Goal: Task Accomplishment & Management: Manage account settings

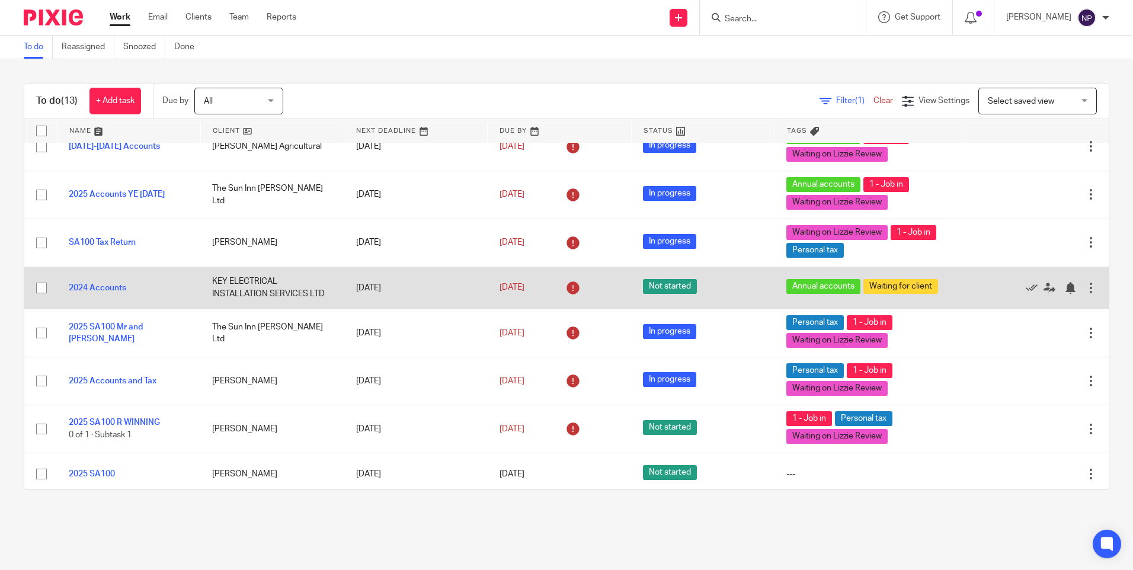
scroll to position [290, 0]
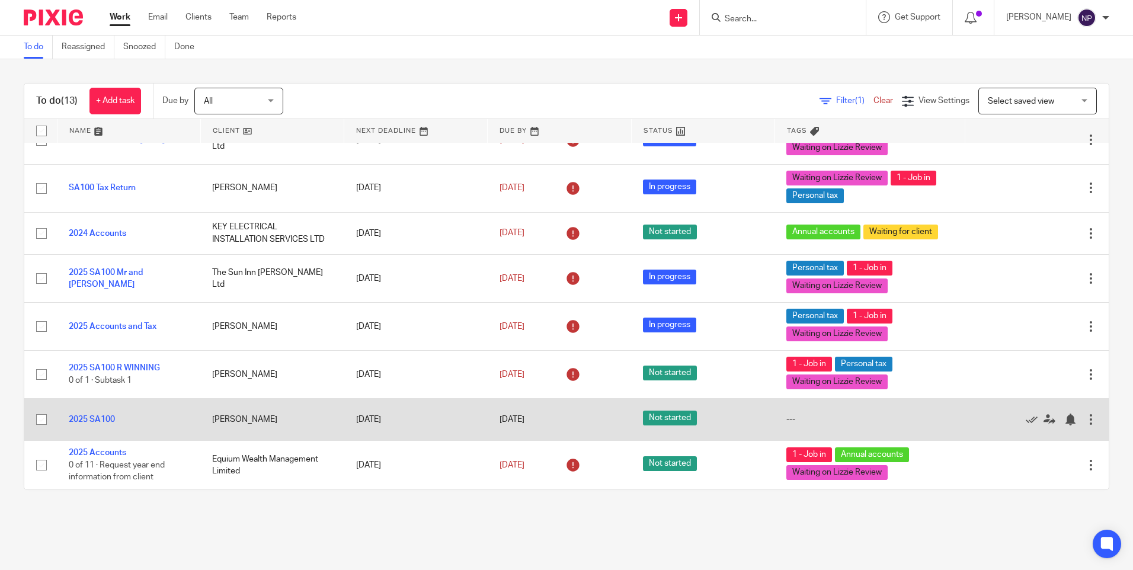
click at [795, 417] on div "---" at bounding box center [870, 420] width 167 height 12
click at [104, 421] on link "2025 SA100" at bounding box center [92, 419] width 46 height 8
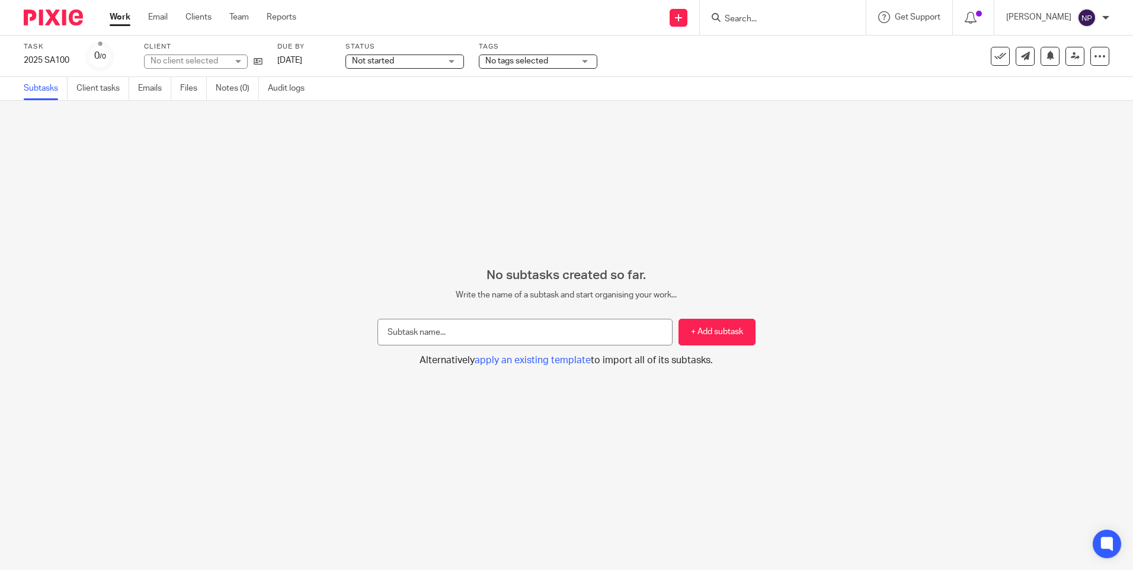
click at [511, 64] on span "No tags selected" at bounding box center [516, 61] width 63 height 8
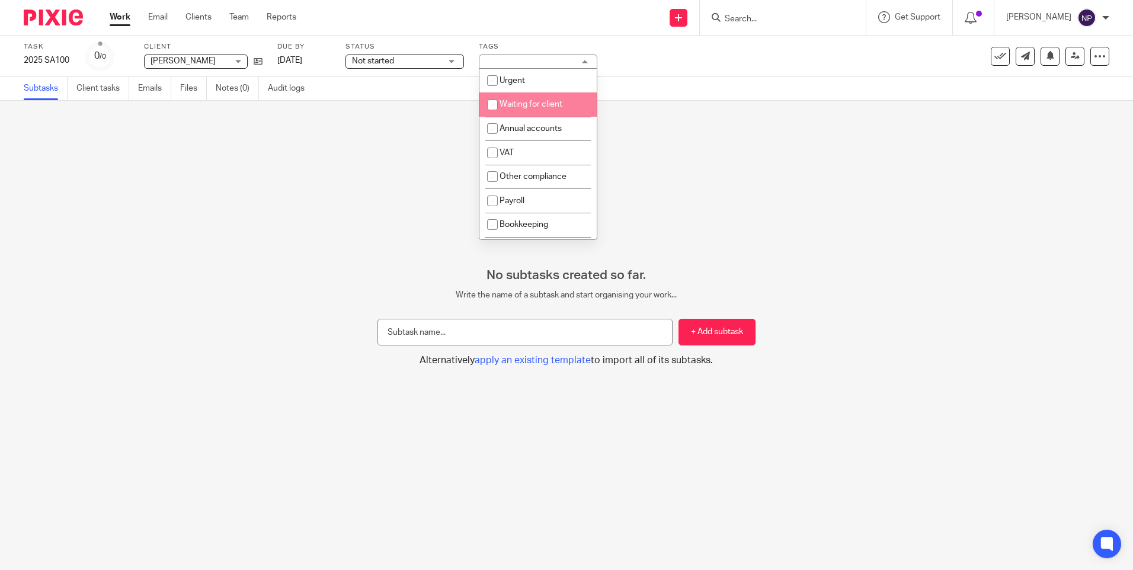
click at [544, 108] on li "Waiting for client" at bounding box center [537, 104] width 117 height 24
checkbox input "true"
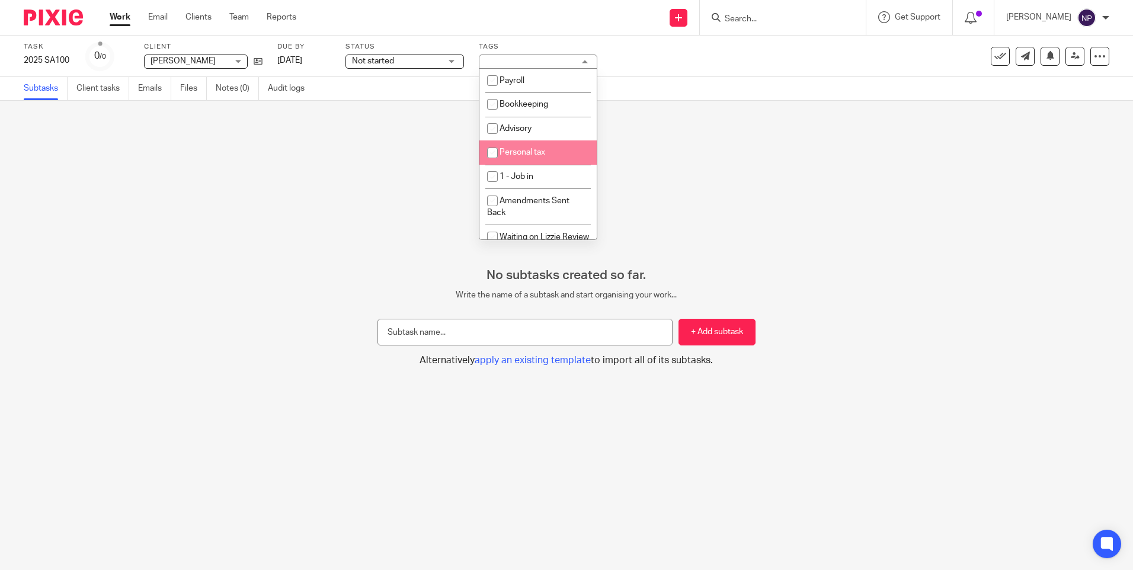
scroll to position [178, 0]
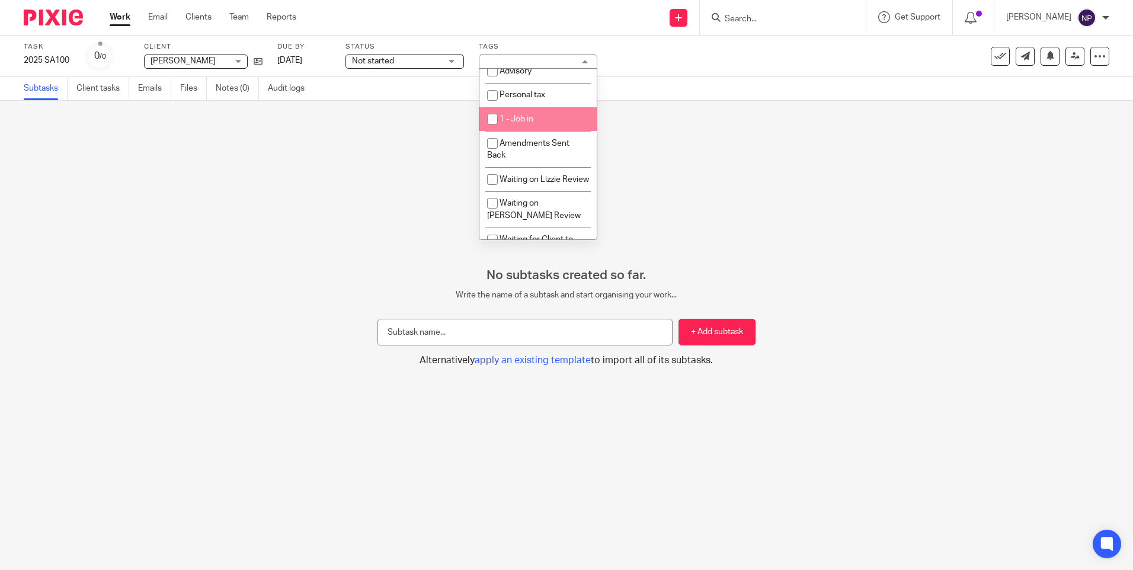
click at [523, 127] on li "1 - Job in" at bounding box center [537, 119] width 117 height 24
checkbox input "true"
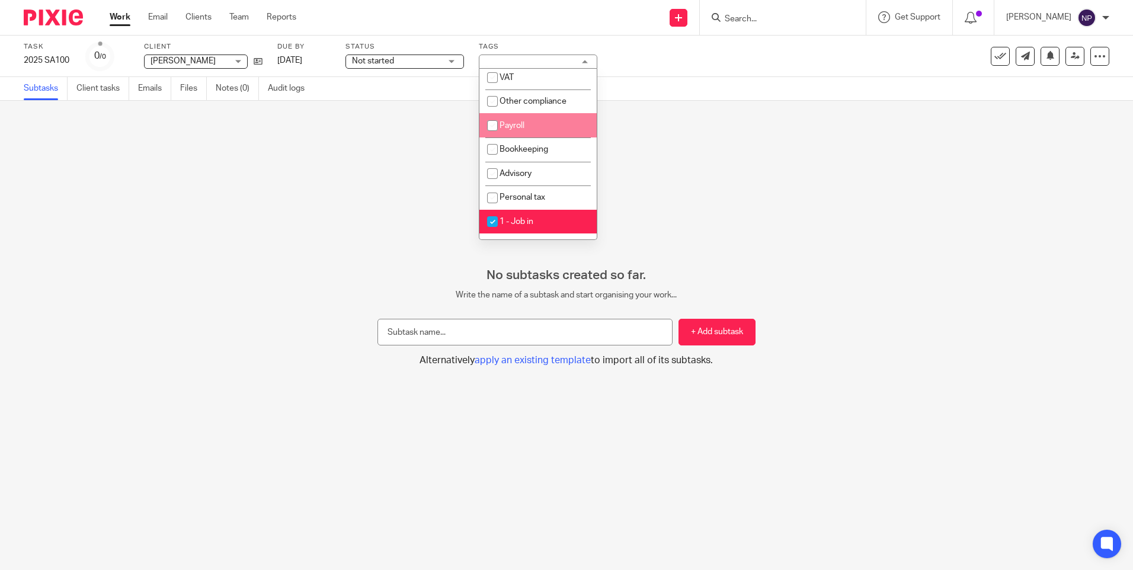
scroll to position [96, 0]
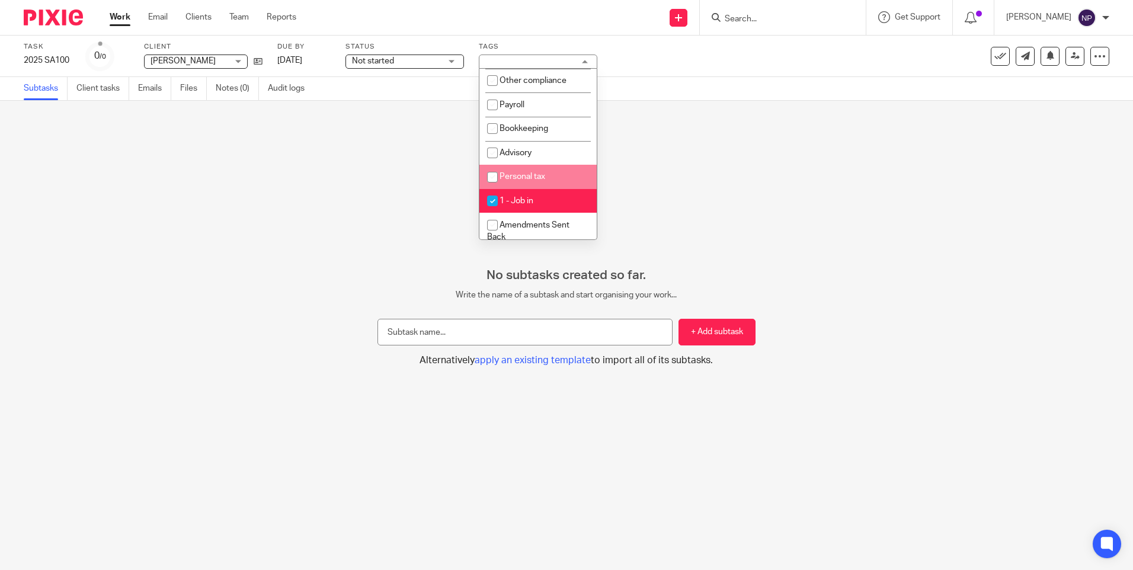
click at [538, 172] on span "Personal tax" at bounding box center [523, 176] width 46 height 8
checkbox input "true"
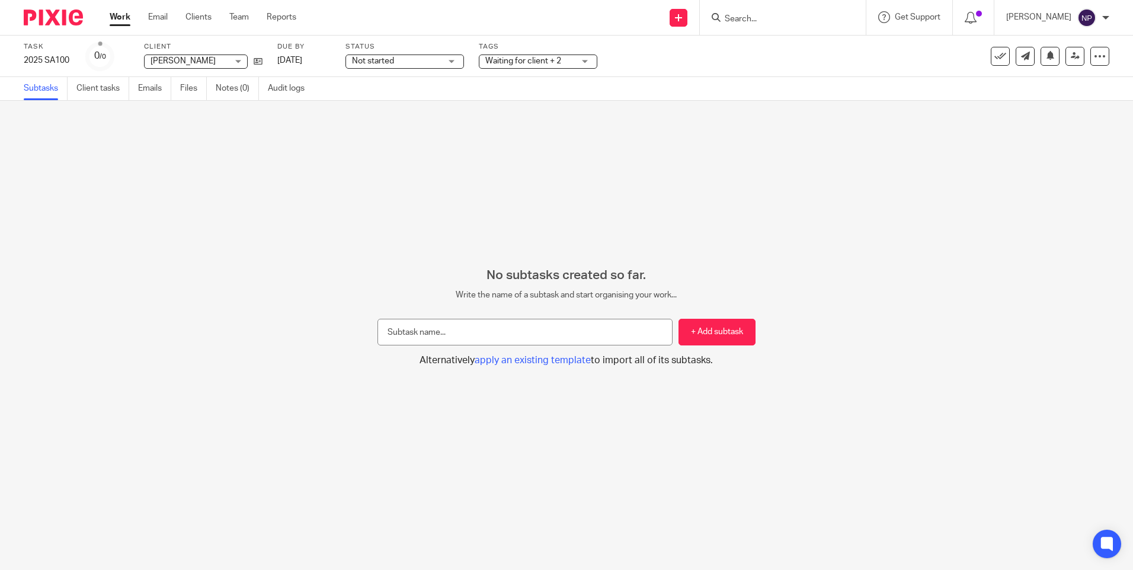
click at [757, 225] on div "No subtasks created so far. Write the name of a subtask and start organising yo…" at bounding box center [566, 335] width 1133 height 469
click at [218, 90] on link "Notes (0)" at bounding box center [237, 88] width 43 height 23
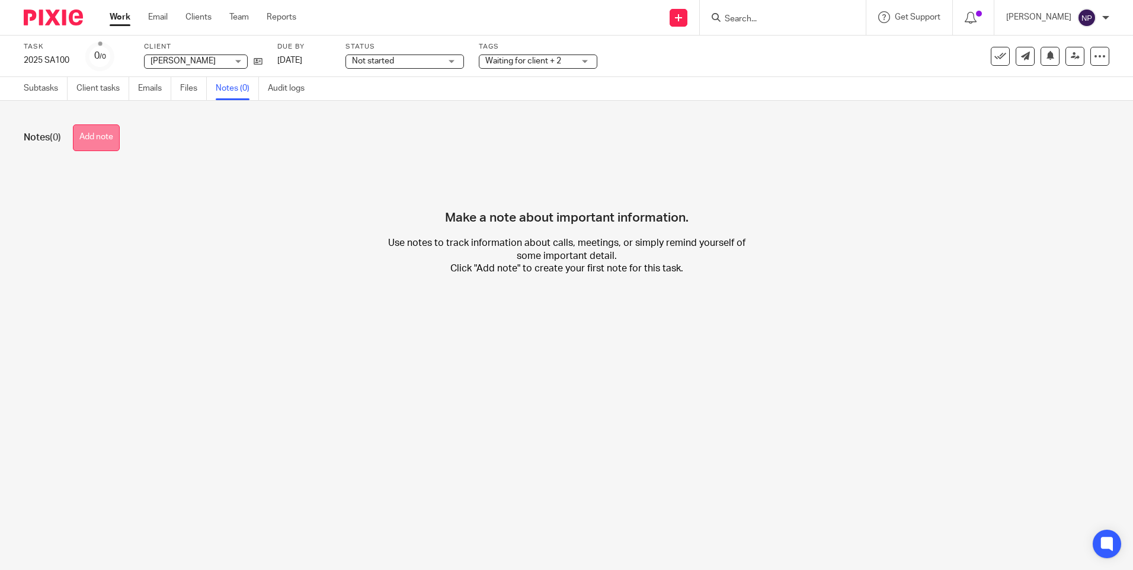
click at [91, 133] on button "Add note" at bounding box center [96, 137] width 47 height 27
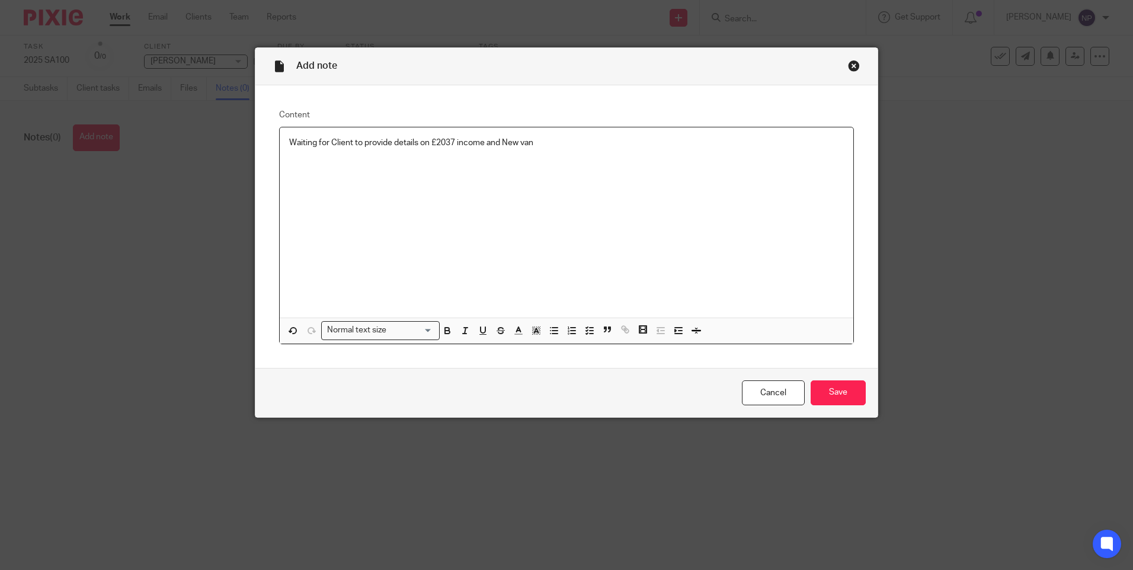
click at [494, 155] on div "Waiting for Client to provide details on £2037 income and New van" at bounding box center [567, 222] width 574 height 190
click at [543, 145] on p "Waiting for Client to provide details on £2037 income and New van" at bounding box center [566, 143] width 555 height 12
click at [831, 397] on input "Save" at bounding box center [838, 393] width 55 height 25
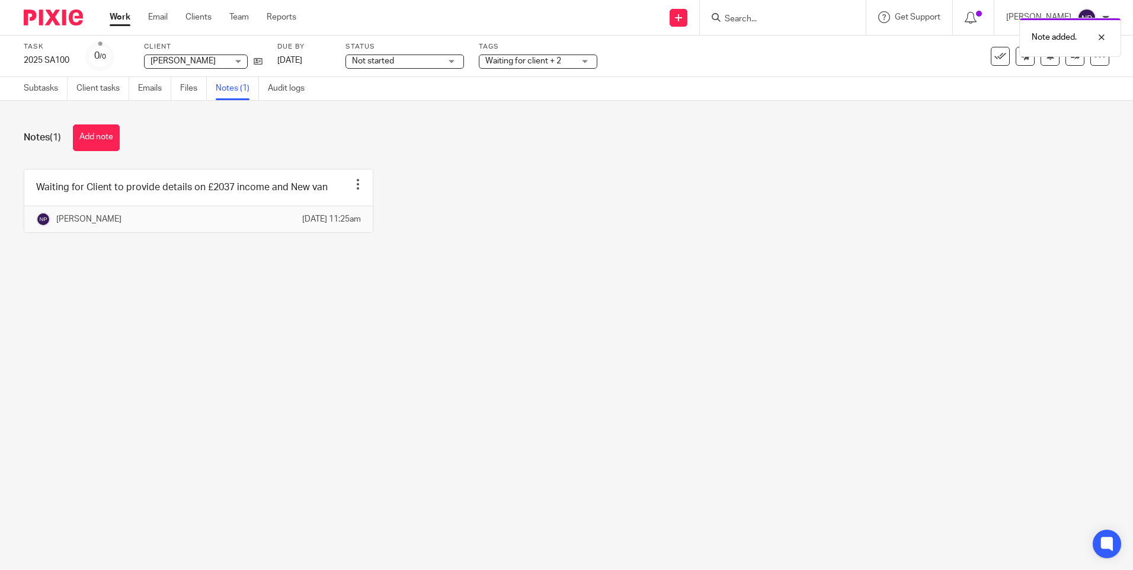
click at [196, 136] on div "Notes (1) Add note" at bounding box center [567, 137] width 1086 height 27
click at [52, 26] on div at bounding box center [49, 17] width 98 height 35
click at [69, 17] on img at bounding box center [53, 17] width 59 height 16
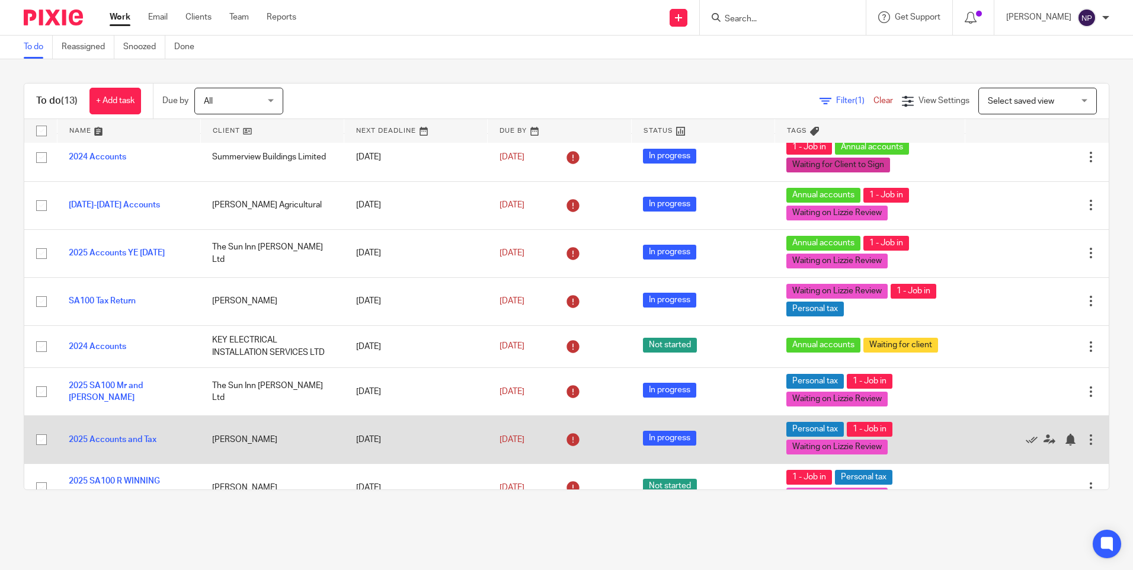
scroll to position [296, 0]
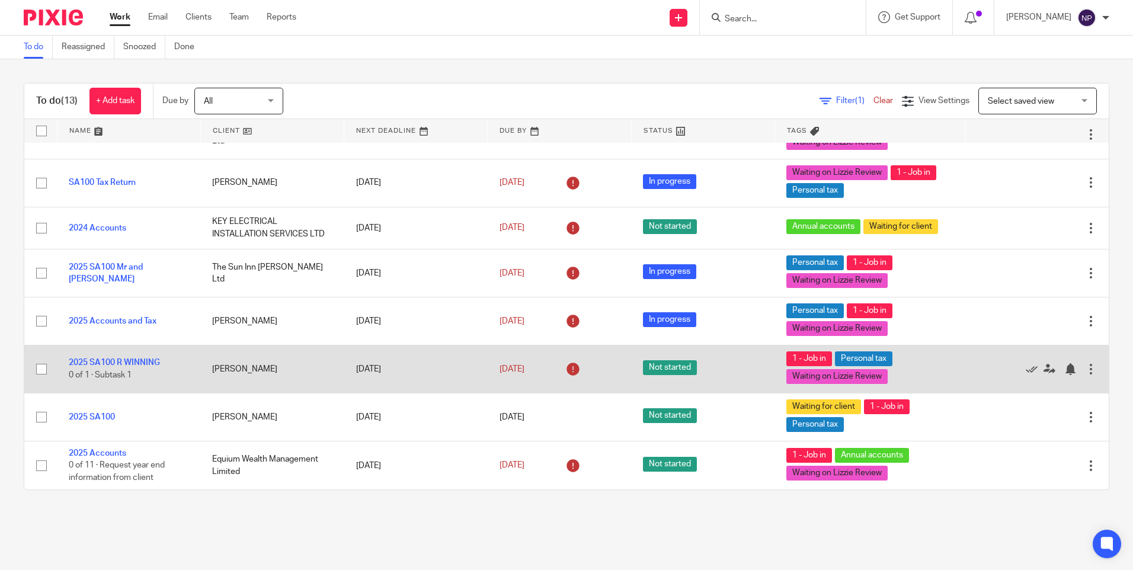
click at [664, 369] on span "Not started" at bounding box center [670, 367] width 54 height 15
click at [123, 357] on td "2025 SA100 R WINNING 0 of 1 · Subtask 1" at bounding box center [128, 369] width 143 height 48
click at [130, 363] on link "2025 SA100 R WINNING" at bounding box center [114, 363] width 91 height 8
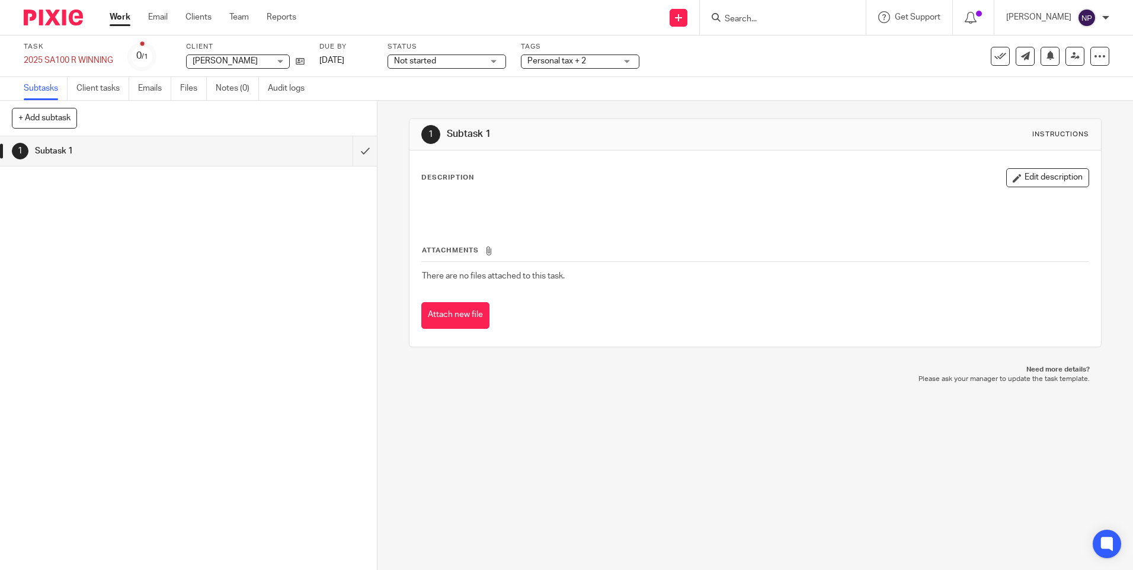
click at [429, 58] on span "Not started" at bounding box center [415, 61] width 42 height 8
click at [438, 107] on span "In progress" at bounding box center [417, 104] width 41 height 8
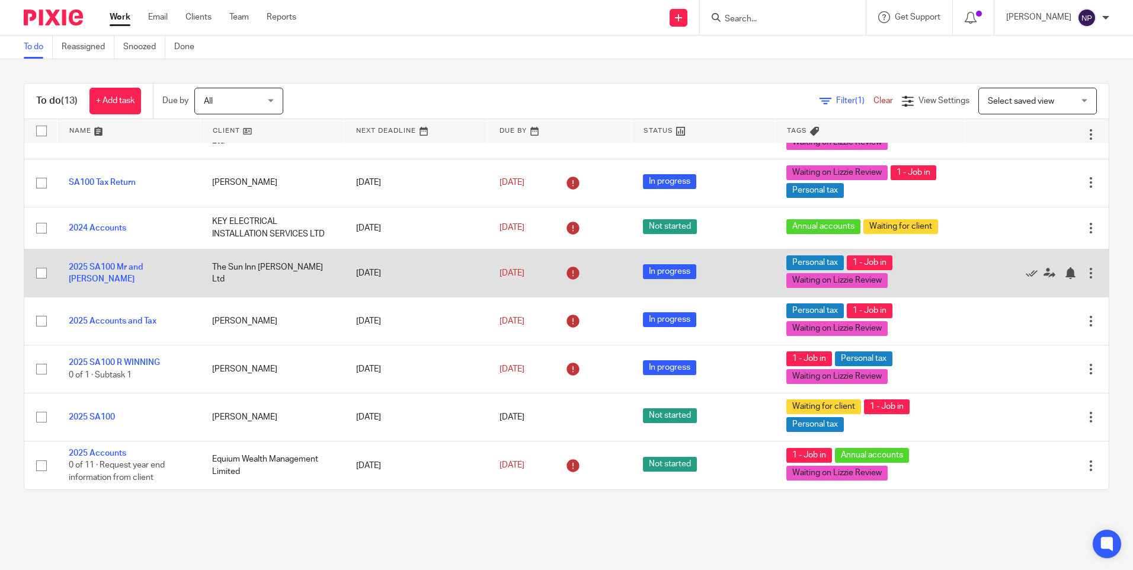
scroll to position [296, 0]
click at [133, 268] on link "2025 SA100 Mr and [PERSON_NAME]" at bounding box center [106, 273] width 74 height 20
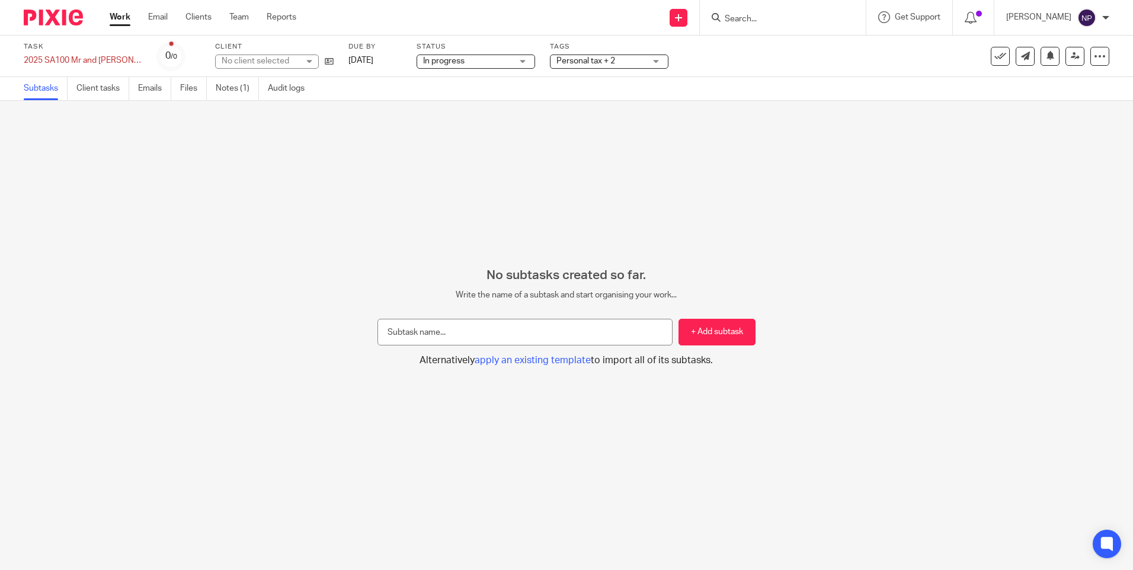
click at [445, 60] on span "In progress" at bounding box center [443, 61] width 41 height 8
click at [461, 105] on span "In progress" at bounding box center [445, 104] width 41 height 8
drag, startPoint x: 321, startPoint y: 160, endPoint x: 108, endPoint y: 59, distance: 235.4
click at [319, 157] on div "No subtasks created so far. Write the name of a subtask and start organising yo…" at bounding box center [566, 335] width 1133 height 469
click at [57, 20] on img at bounding box center [53, 17] width 59 height 16
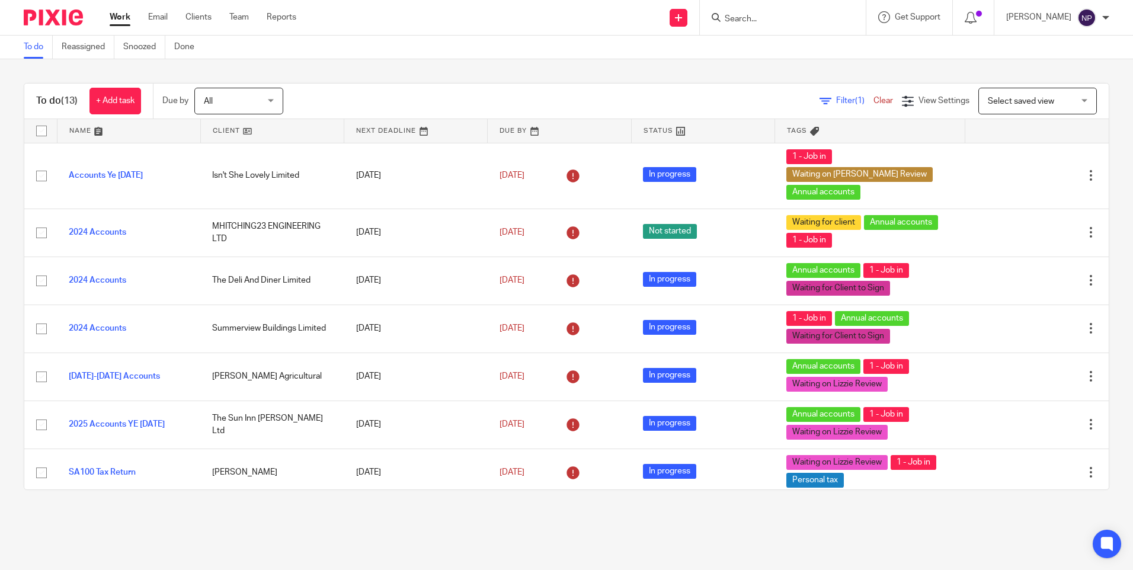
scroll to position [296, 0]
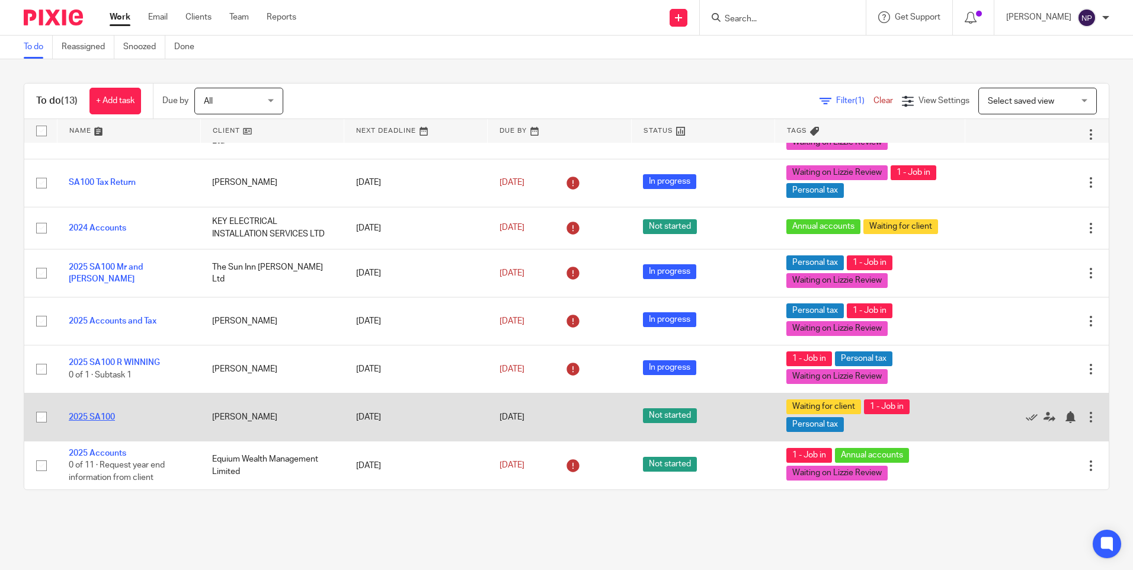
click at [99, 415] on link "2025 SA100" at bounding box center [92, 417] width 46 height 8
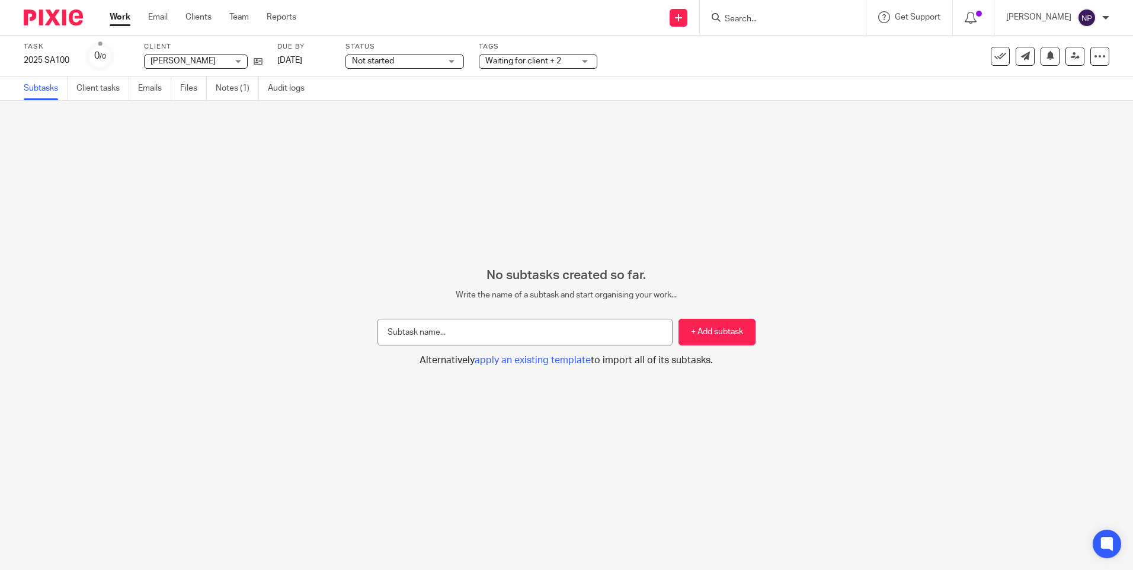
click at [424, 61] on span "Not started" at bounding box center [396, 61] width 89 height 12
click at [420, 103] on li "In progress" at bounding box center [404, 104] width 117 height 24
drag, startPoint x: 286, startPoint y: 196, endPoint x: 235, endPoint y: 167, distance: 59.5
click at [284, 196] on div "No subtasks created so far. Write the name of a subtask and start organising yo…" at bounding box center [566, 335] width 1133 height 469
click at [49, 14] on img at bounding box center [53, 17] width 59 height 16
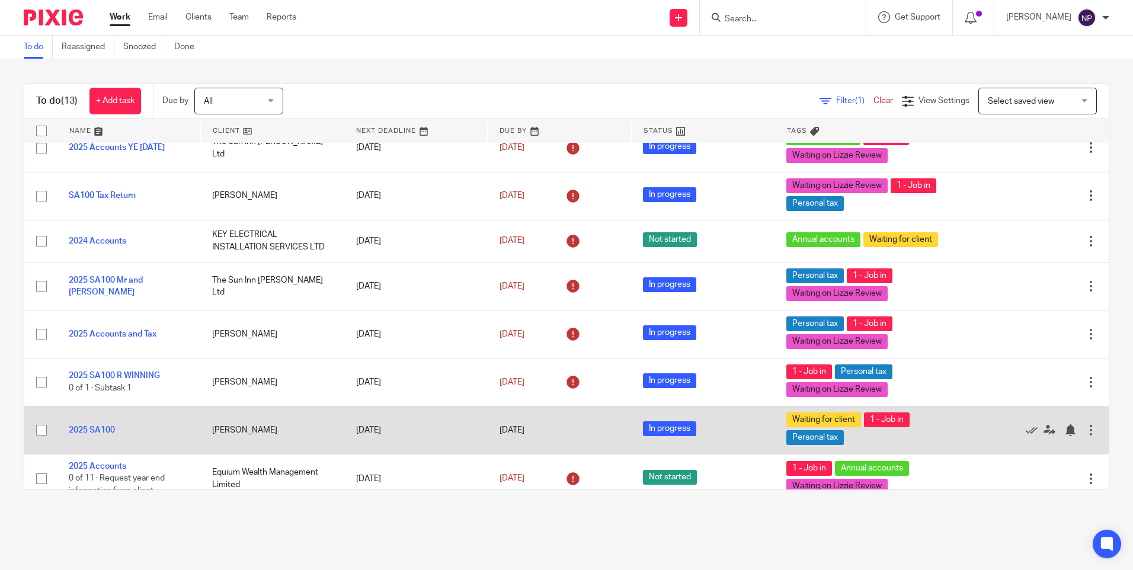
scroll to position [296, 0]
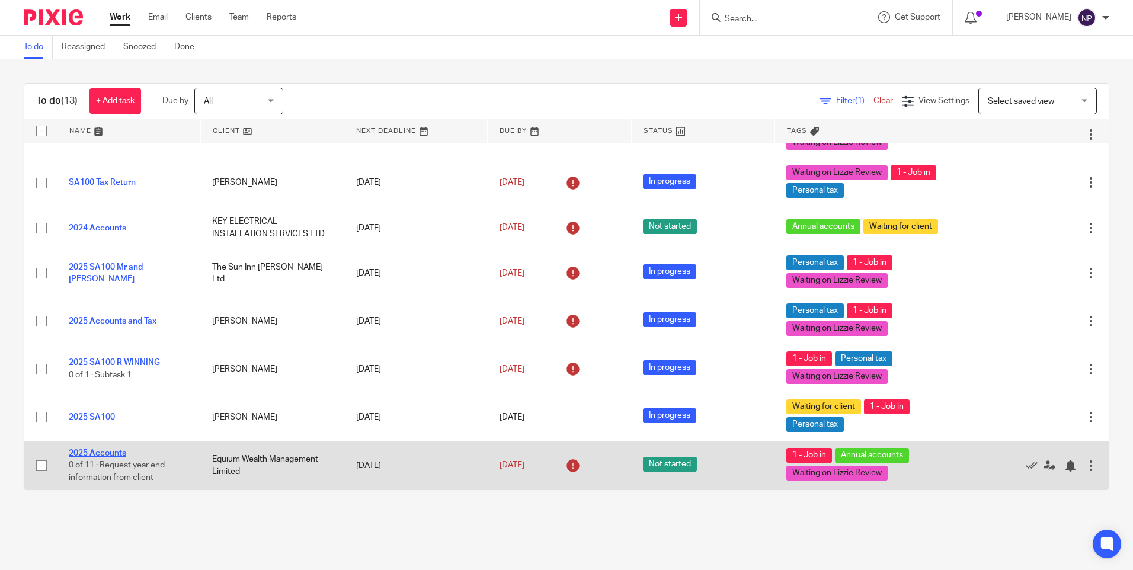
click at [101, 450] on link "2025 Accounts" at bounding box center [97, 453] width 57 height 8
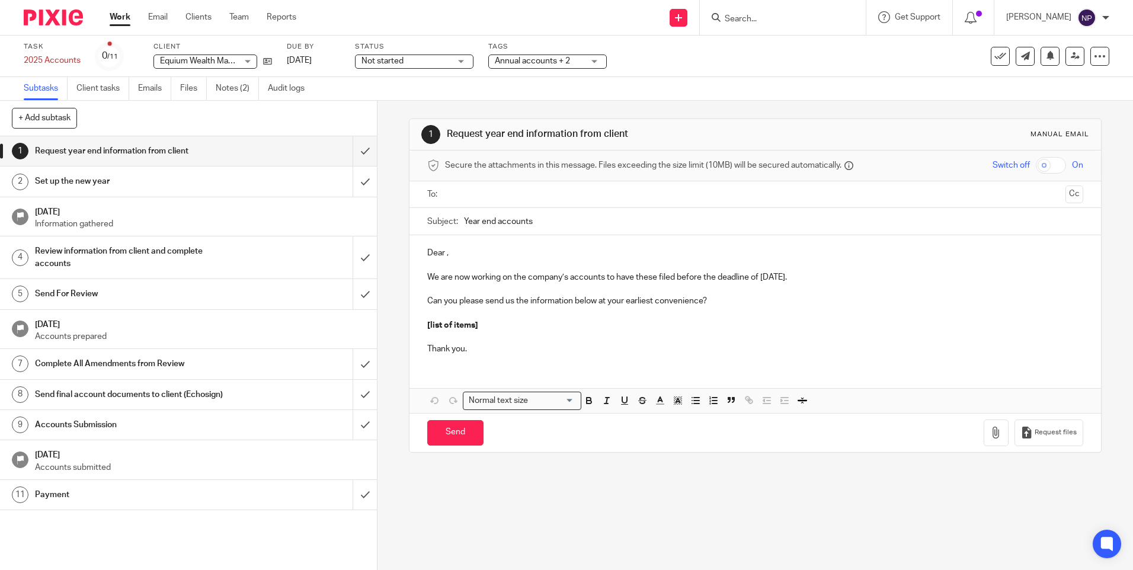
click at [370, 62] on span "Not started" at bounding box center [383, 61] width 42 height 8
click at [385, 108] on li "In progress" at bounding box center [414, 104] width 117 height 24
